Goal: Transaction & Acquisition: Book appointment/travel/reservation

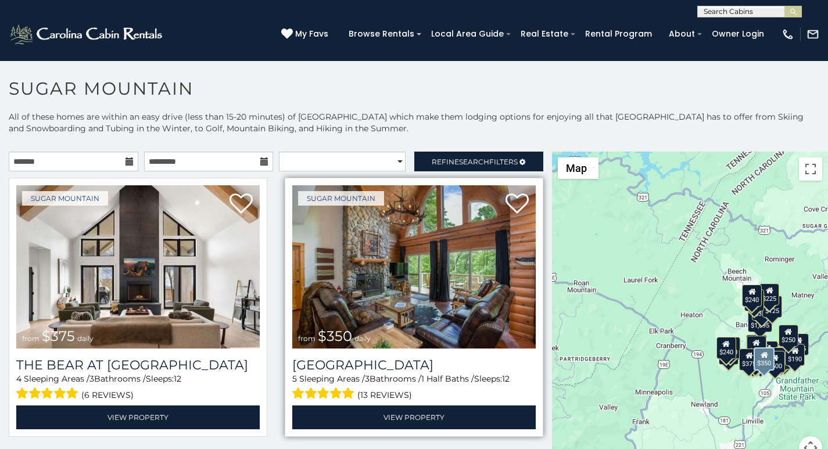
scroll to position [73, 0]
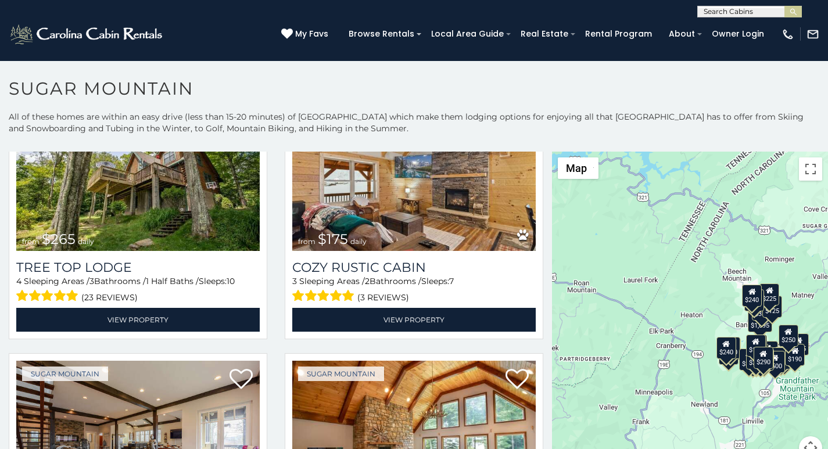
scroll to position [5, 0]
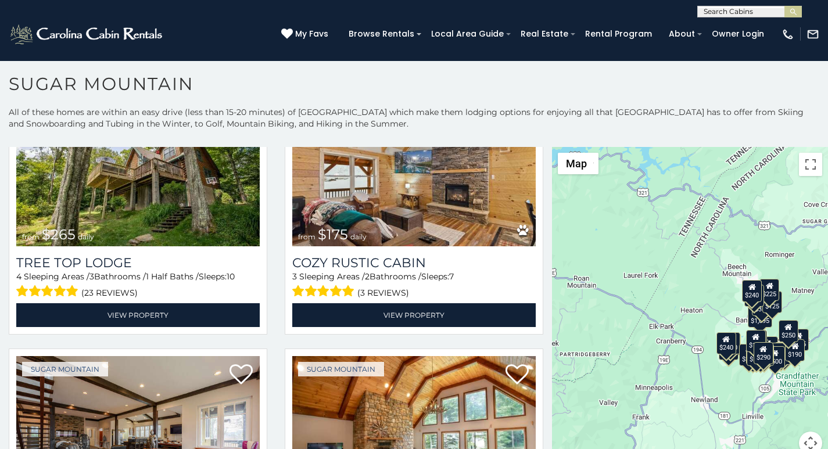
click at [300, 82] on h1 "Sugar Mountain" at bounding box center [414, 89] width 828 height 33
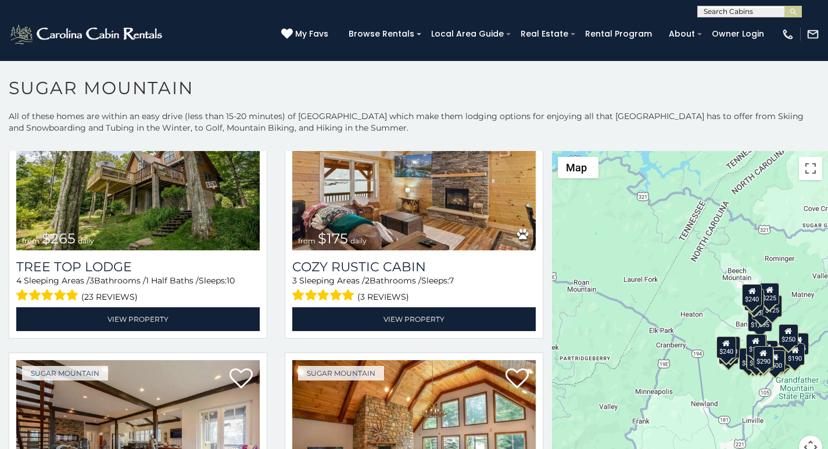
scroll to position [0, 0]
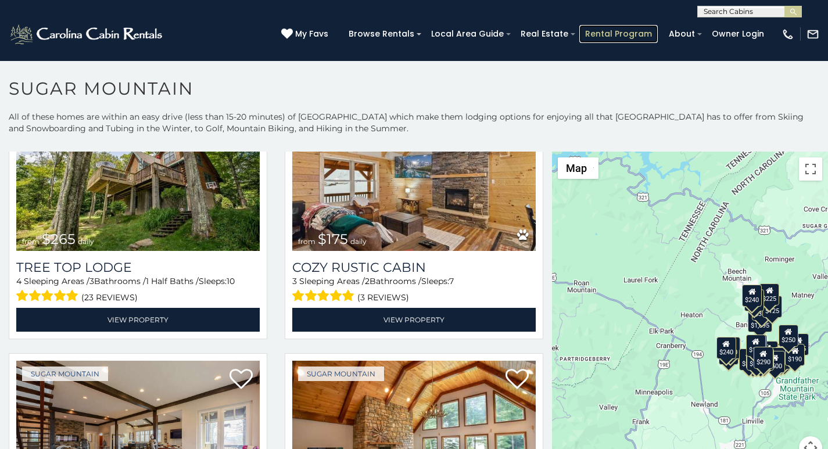
click at [617, 28] on link "Rental Program" at bounding box center [618, 34] width 78 height 18
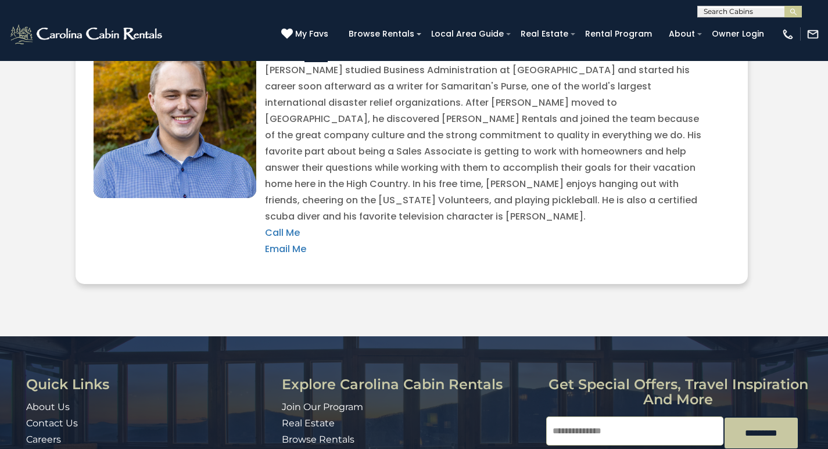
scroll to position [2699, 0]
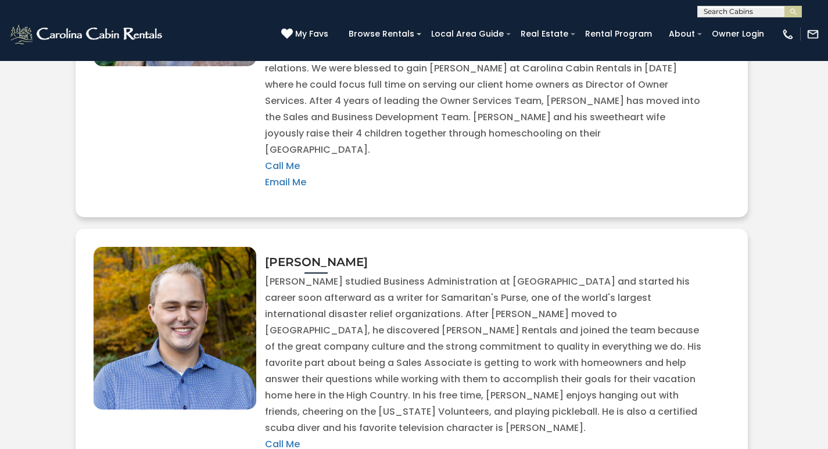
scroll to position [2481, 0]
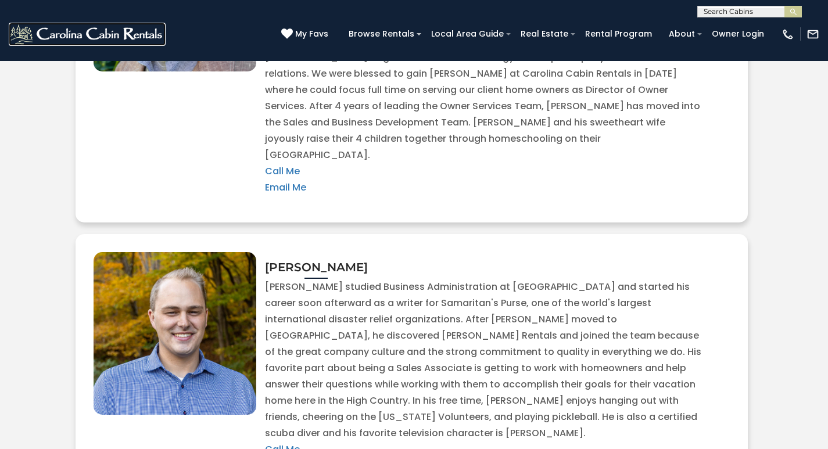
click at [117, 27] on link at bounding box center [87, 34] width 157 height 23
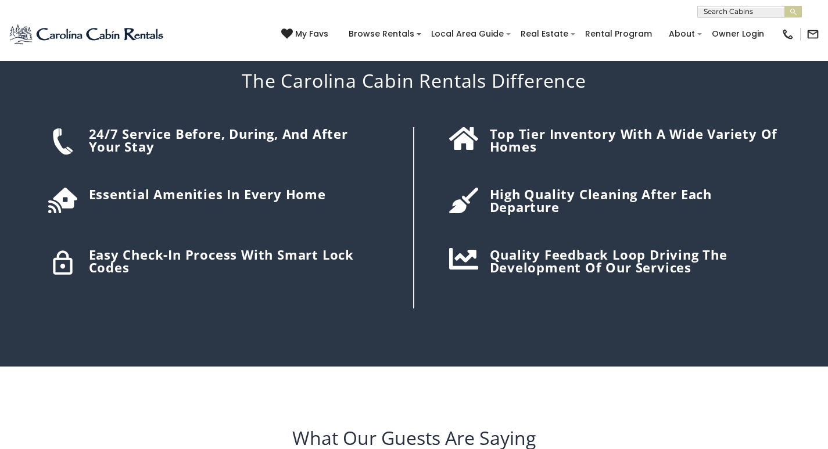
scroll to position [1869, 0]
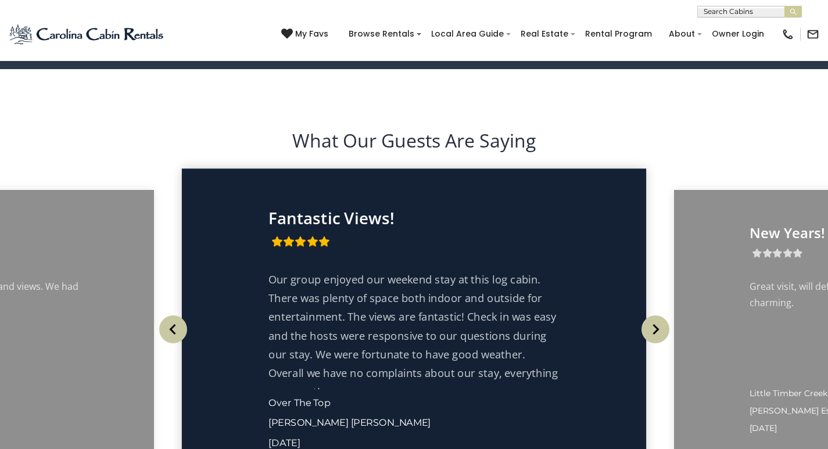
click at [441, 238] on div "Fantastic Views!" at bounding box center [414, 229] width 291 height 41
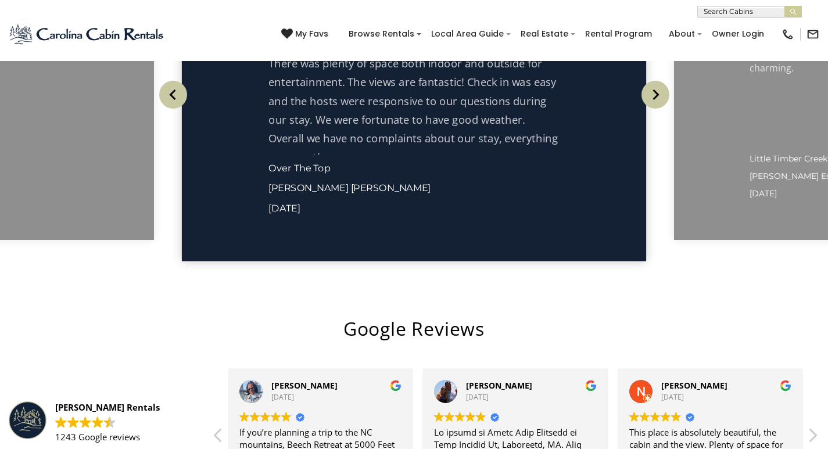
scroll to position [2110, 0]
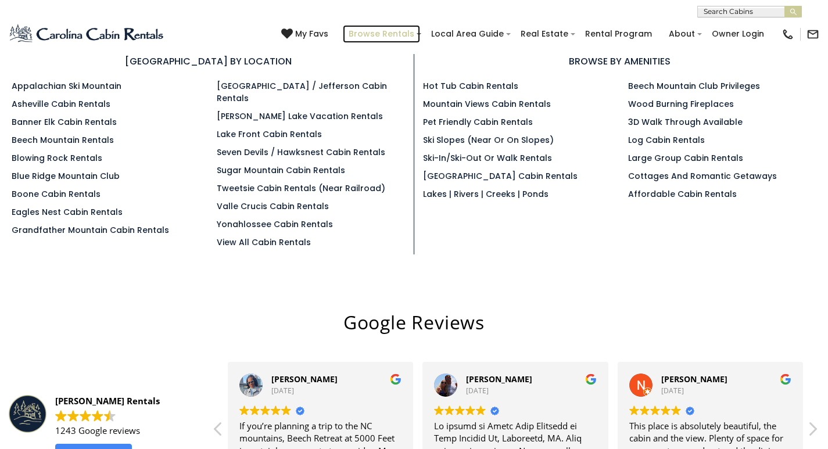
click at [420, 27] on link "Browse Rentals" at bounding box center [381, 34] width 77 height 18
